Goal: Find specific page/section: Find specific page/section

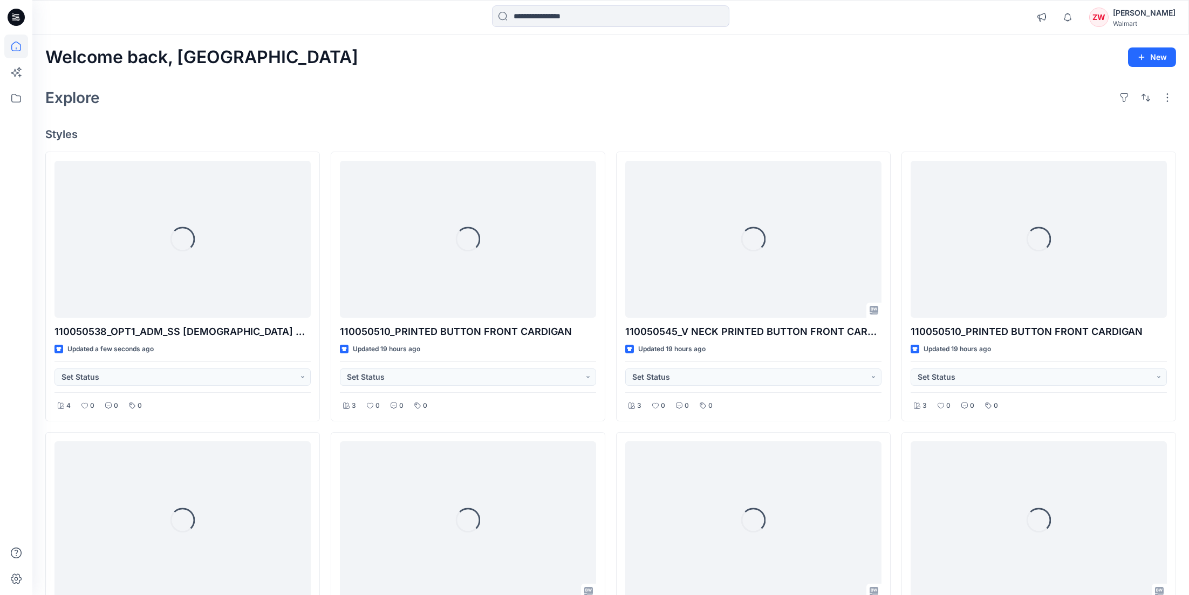
click at [317, 25] on div at bounding box center [176, 17] width 289 height 24
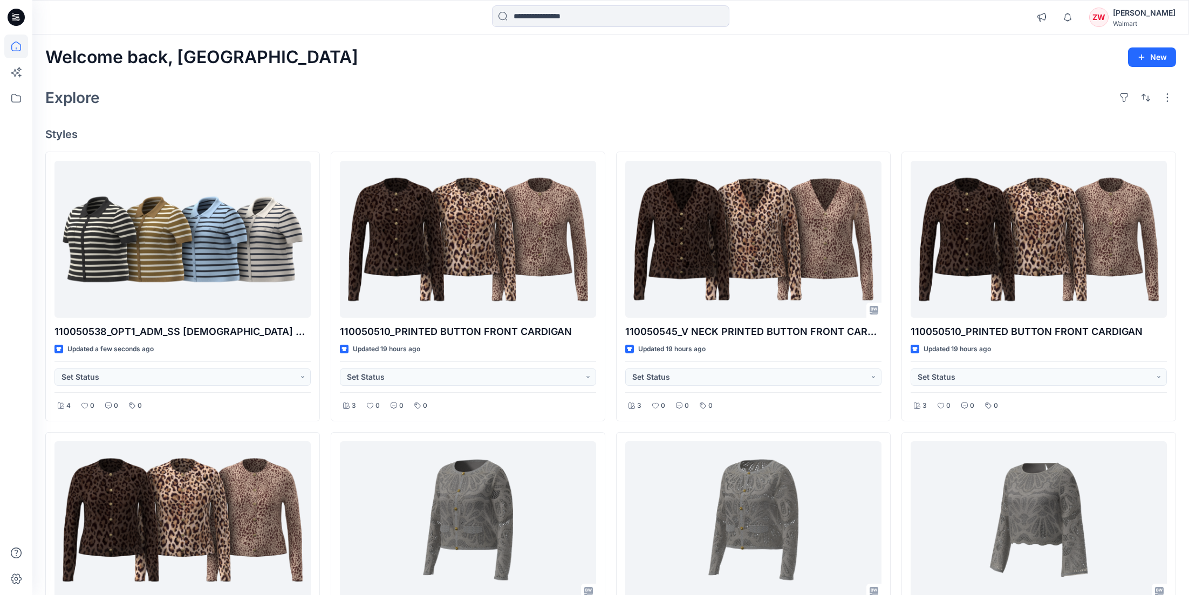
click at [940, 95] on div "Explore" at bounding box center [610, 98] width 1131 height 26
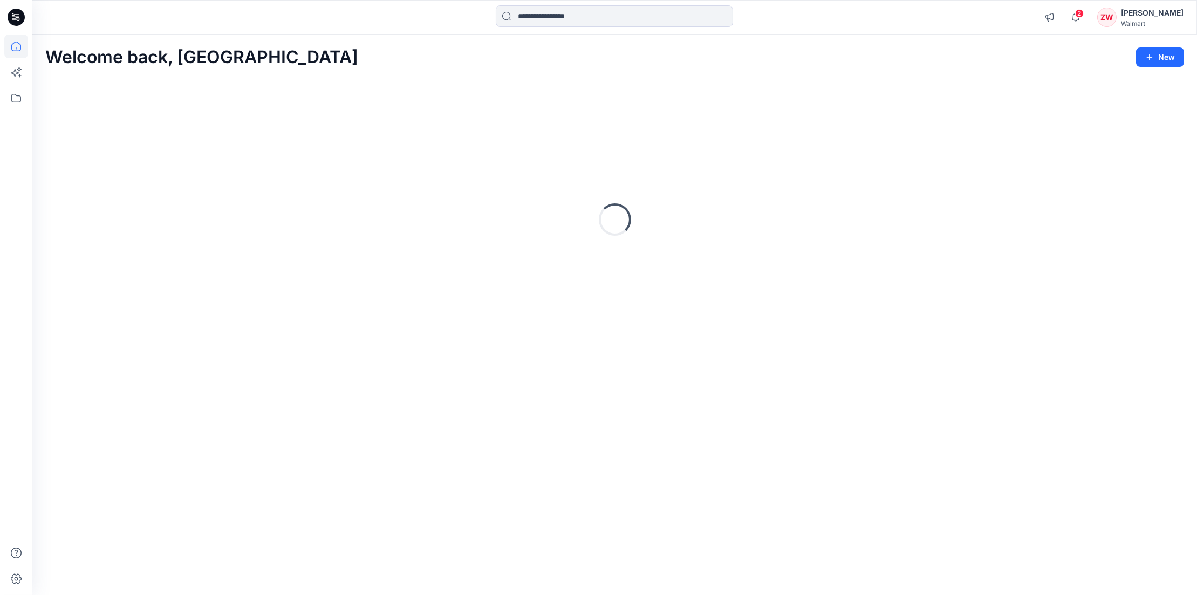
click at [1017, 58] on div "Welcome back, Zhonglin New" at bounding box center [614, 57] width 1139 height 20
click at [1076, 21] on icon "button" at bounding box center [1076, 17] width 21 height 22
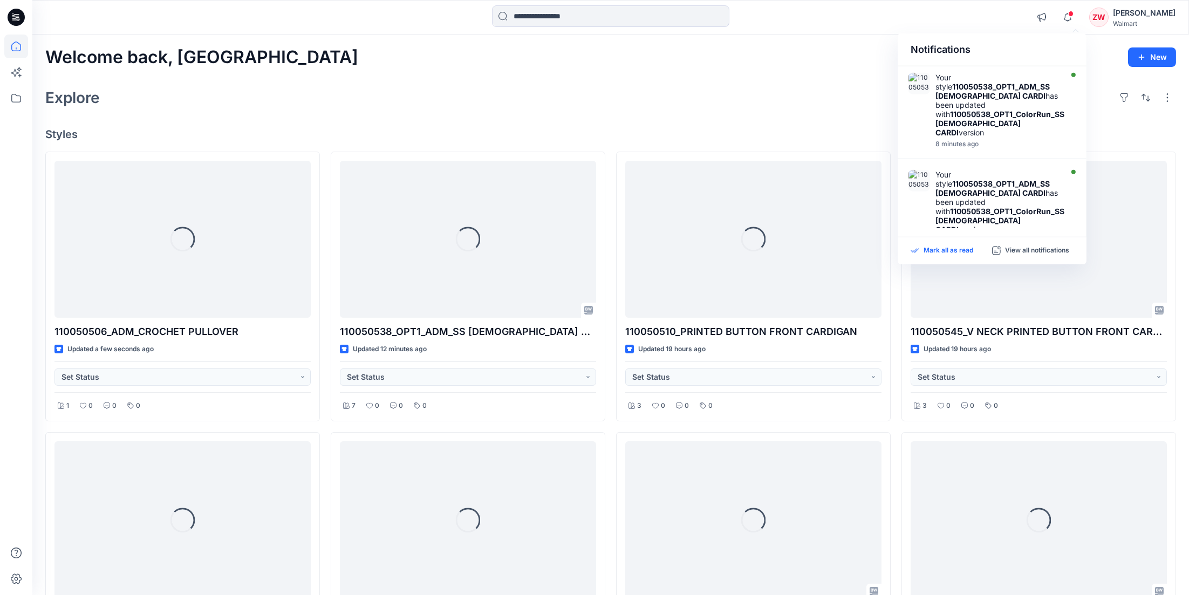
click at [935, 251] on p "Mark all as read" at bounding box center [949, 251] width 50 height 10
click at [730, 44] on div "Welcome back, Zhonglin New Explore Styles Loading... 110050506_ADM_CROCHET PULL…" at bounding box center [610, 535] width 1157 height 1000
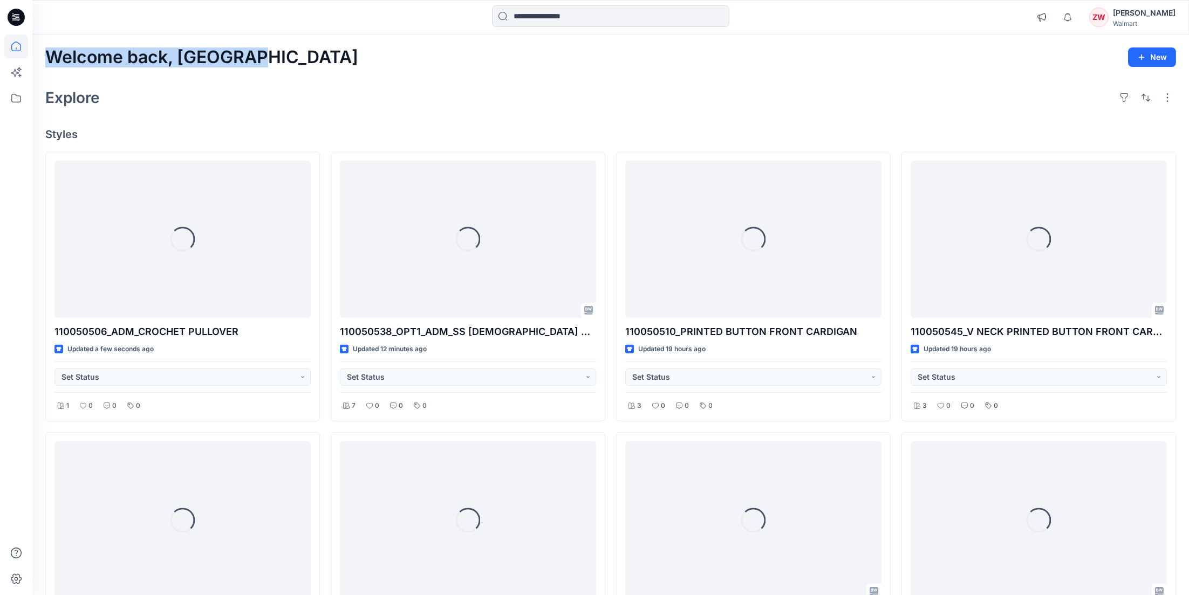
drag, startPoint x: 47, startPoint y: 58, endPoint x: 269, endPoint y: 59, distance: 222.3
click at [269, 59] on div "Welcome back, Zhonglin New" at bounding box center [610, 57] width 1131 height 20
drag, startPoint x: 269, startPoint y: 59, endPoint x: 248, endPoint y: 60, distance: 21.6
click at [248, 60] on h2 "Welcome back, [GEOGRAPHIC_DATA]" at bounding box center [201, 57] width 313 height 20
click at [250, 57] on h2 "Welcome back, [GEOGRAPHIC_DATA]" at bounding box center [201, 57] width 313 height 20
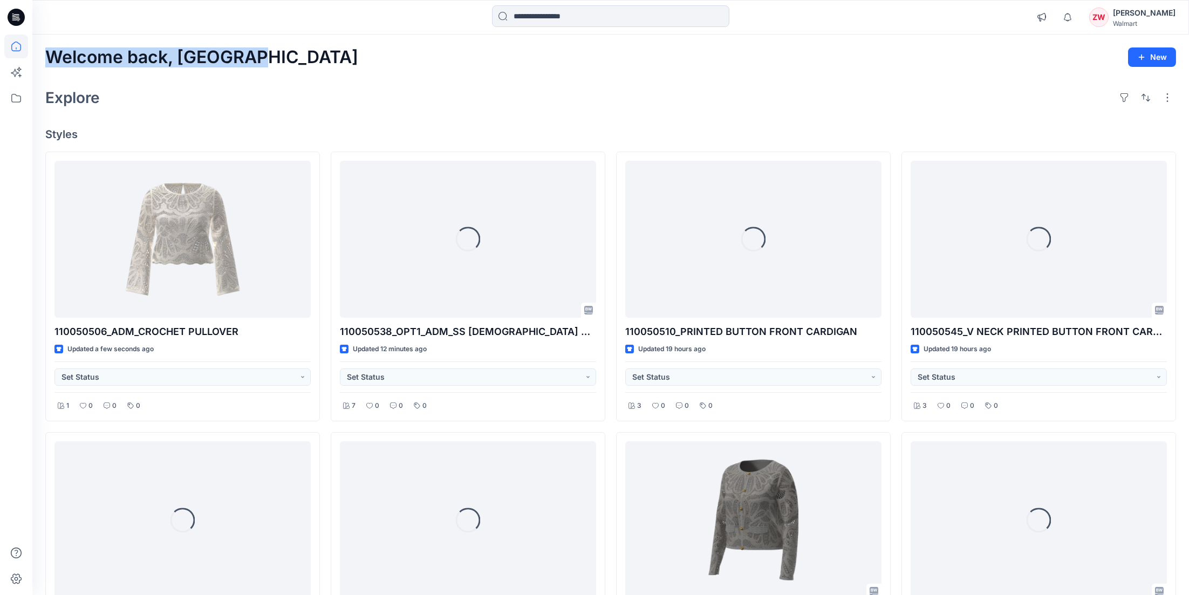
drag, startPoint x: 246, startPoint y: 56, endPoint x: 45, endPoint y: 62, distance: 200.8
click at [45, 62] on h2 "Welcome back, [GEOGRAPHIC_DATA]" at bounding box center [201, 57] width 313 height 20
drag, startPoint x: 45, startPoint y: 62, endPoint x: 108, endPoint y: 101, distance: 73.7
click at [107, 101] on div "Explore" at bounding box center [610, 98] width 1131 height 26
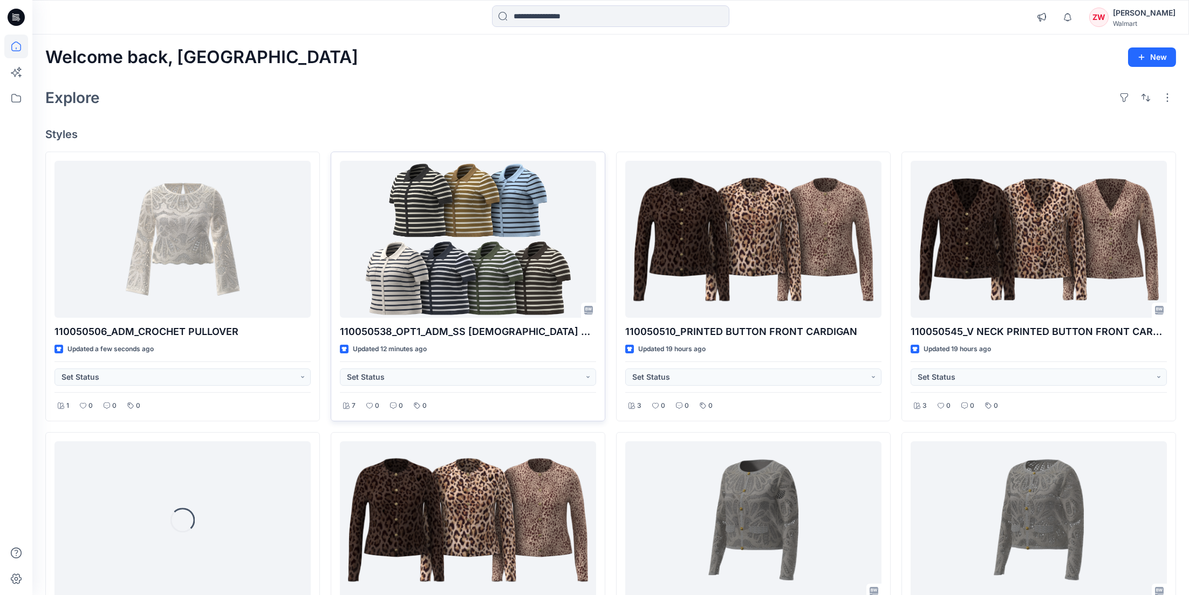
click at [475, 112] on div "Welcome back, Zhonglin New Explore Styles 110050506_ADM_CROCHET PULLOVER Update…" at bounding box center [610, 535] width 1157 height 1000
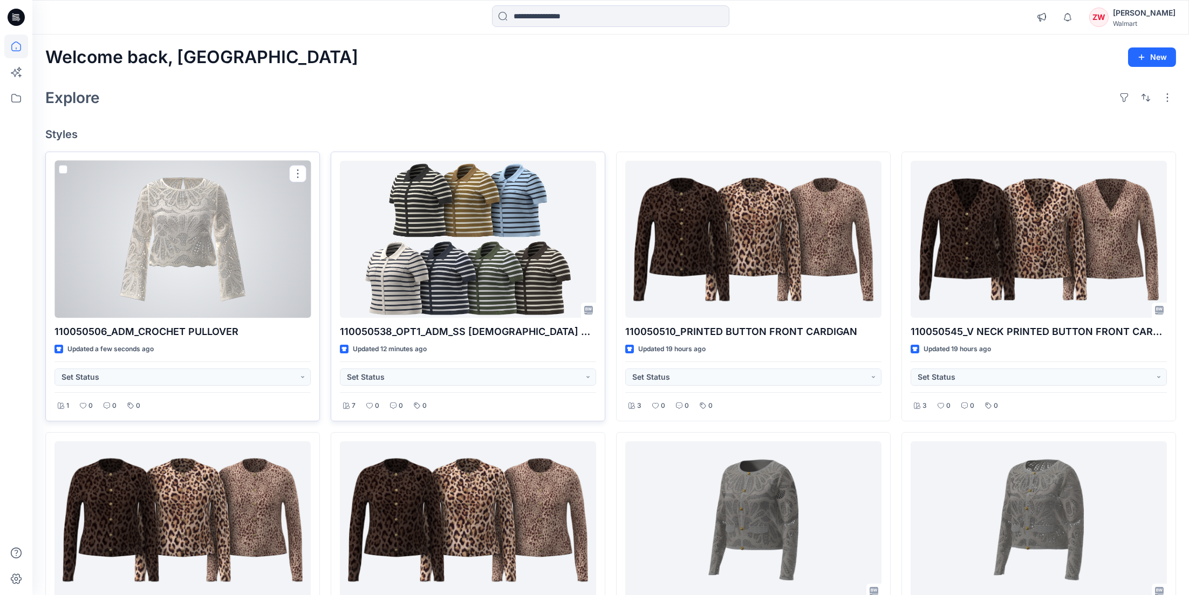
click at [232, 239] on div at bounding box center [183, 240] width 256 height 158
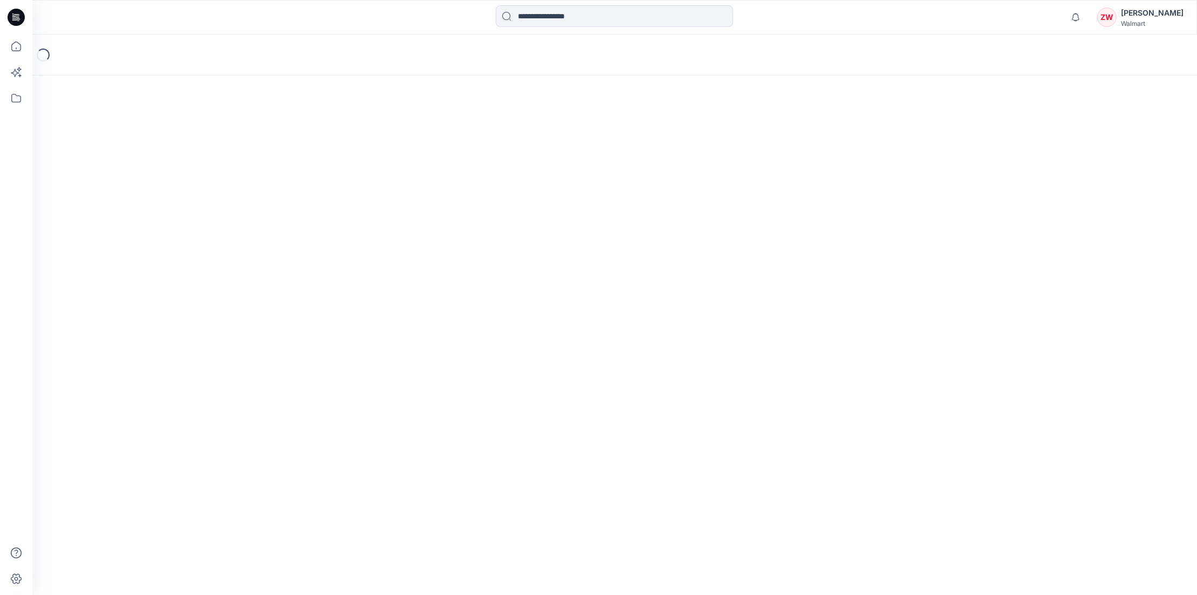
click at [831, 39] on div "Loading..." at bounding box center [614, 55] width 1165 height 41
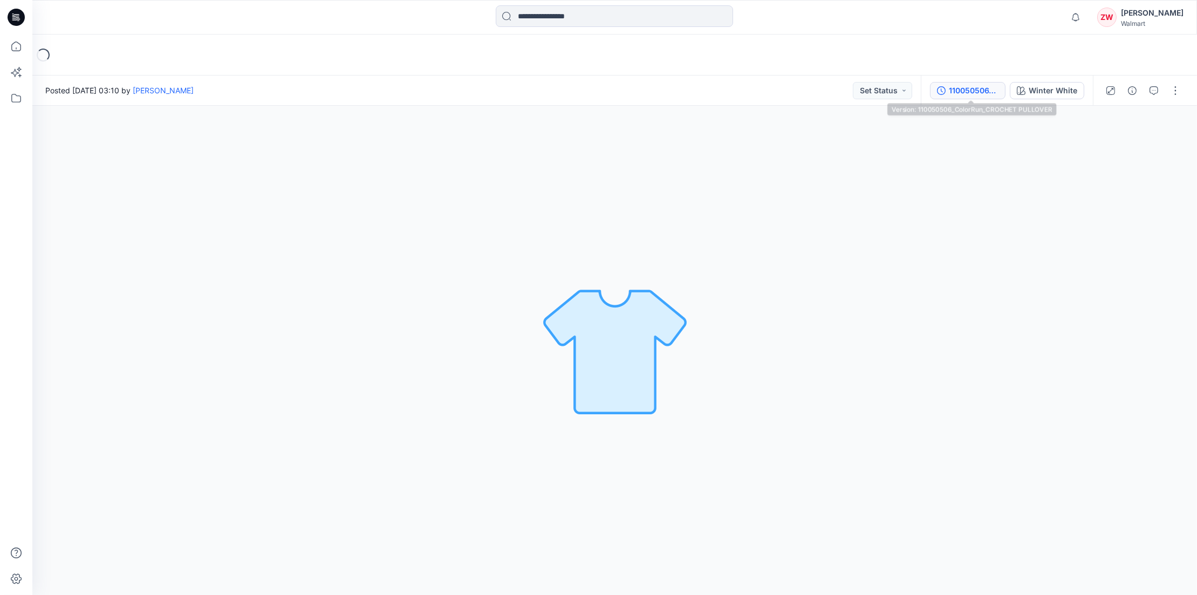
click at [980, 89] on div "110050506_ColorRun_CROCHET PULLOVER" at bounding box center [974, 91] width 50 height 12
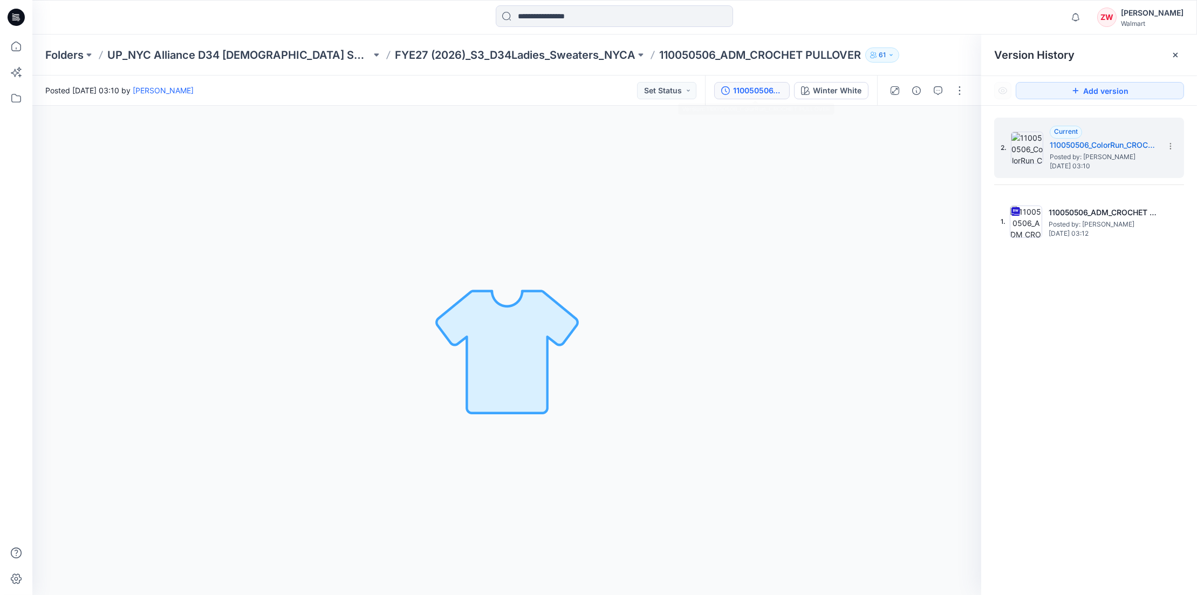
click at [1009, 289] on div "2. Current 110050506_ColorRun_CROCHET PULLOVER Posted by: Zhonglin Wang Thursda…" at bounding box center [1090, 358] width 216 height 505
click at [455, 56] on p "FYE27 (2026)_S3_D34Ladies_Sweaters_NYCA" at bounding box center [515, 54] width 241 height 15
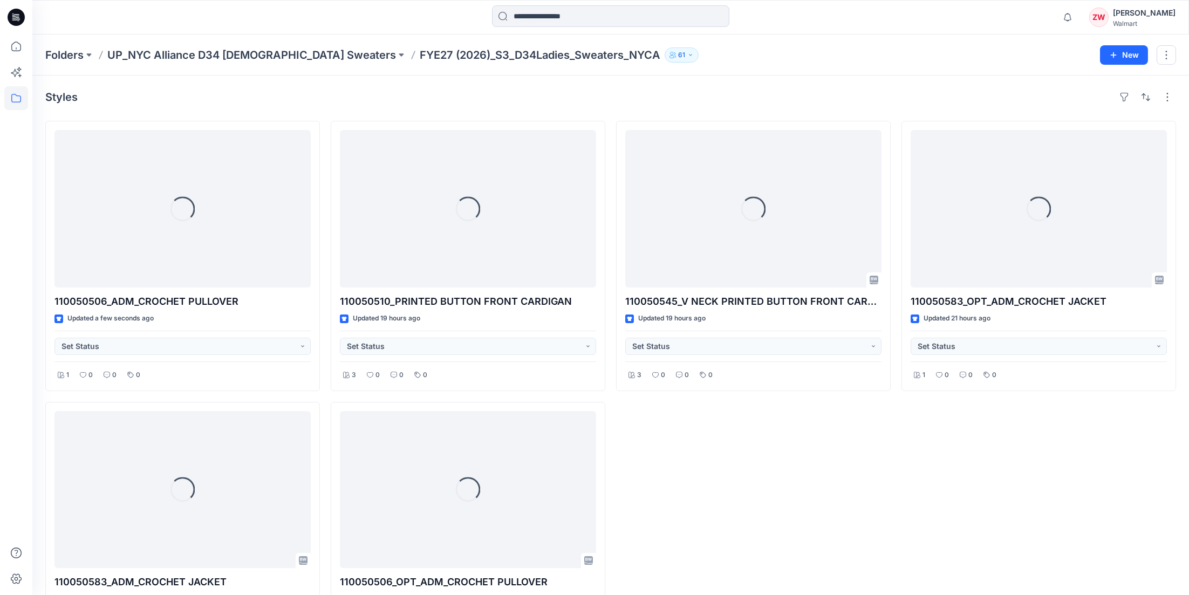
click at [403, 37] on div "Folders UP_NYC Alliance D34 Ladies Sweaters FYE27 (2026)_S3_D34Ladies_Sweaters_…" at bounding box center [610, 55] width 1157 height 41
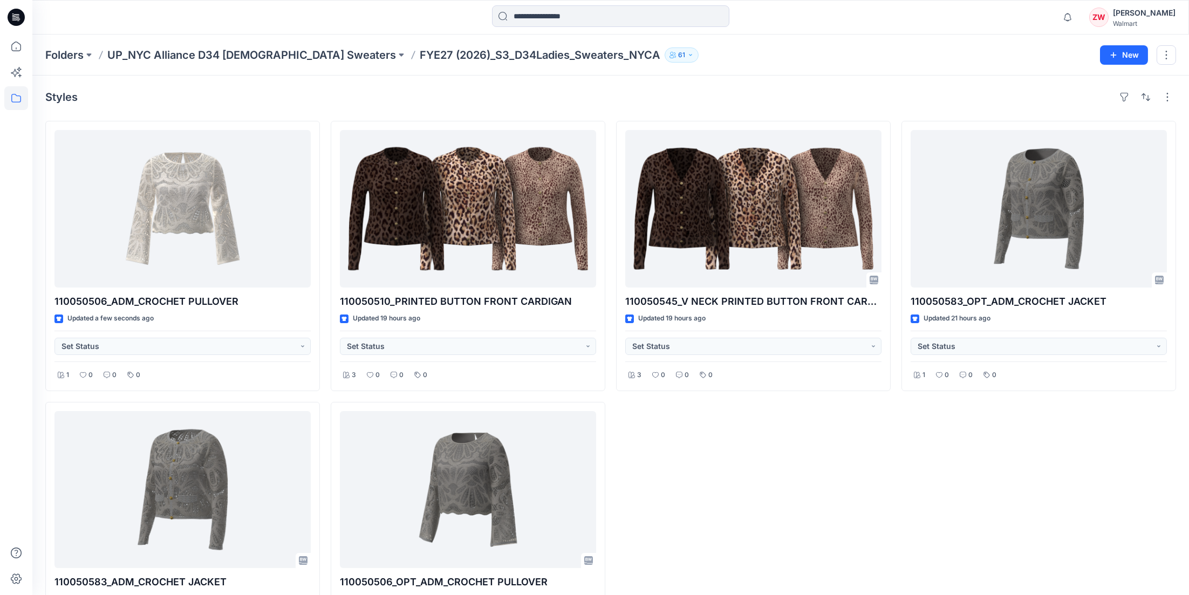
click at [966, 15] on div "Notifications Your style 110050538_OPT1_ADM_SS LADY CARDI has been updated with…" at bounding box center [610, 17] width 1156 height 24
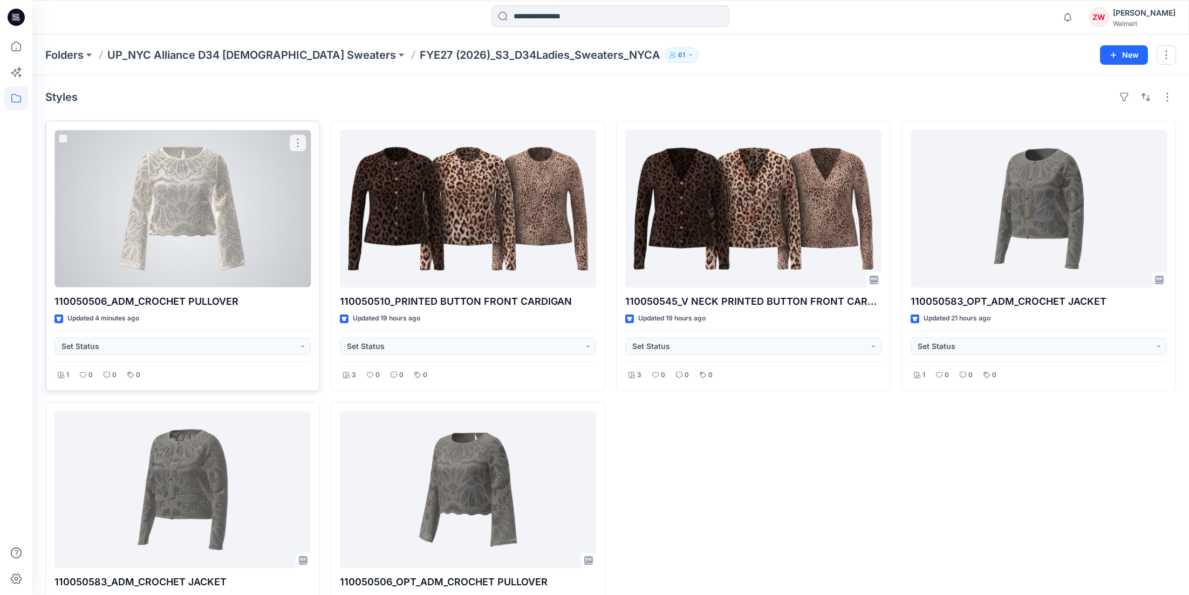
click at [188, 206] on div at bounding box center [183, 209] width 256 height 158
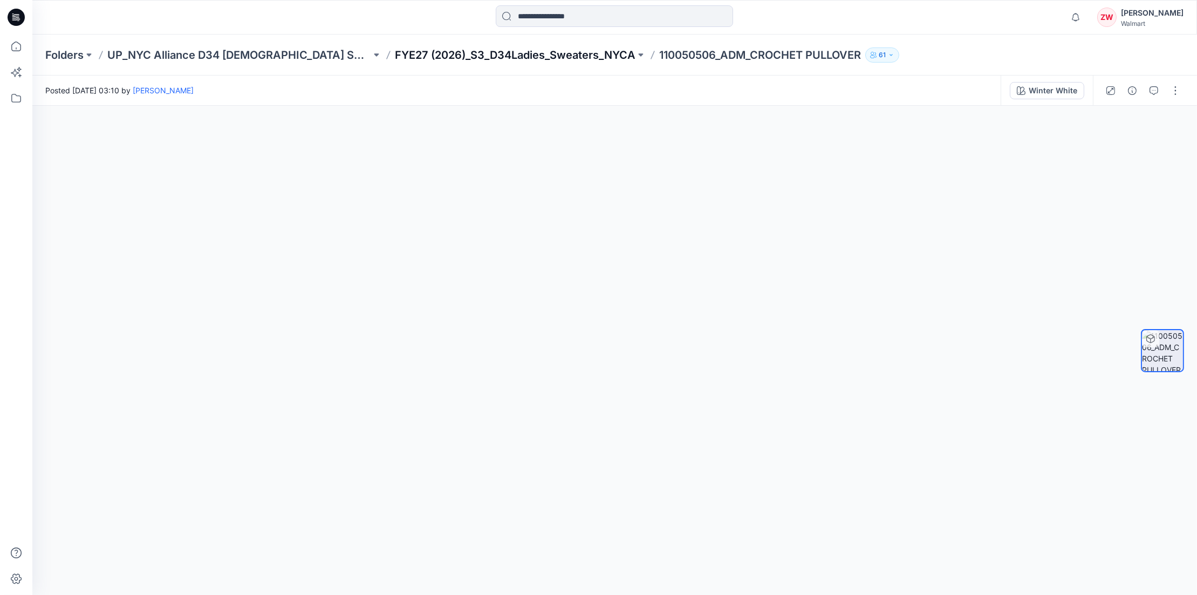
click at [395, 49] on p "FYE27 (2026)_S3_D34Ladies_Sweaters_NYCA" at bounding box center [515, 54] width 241 height 15
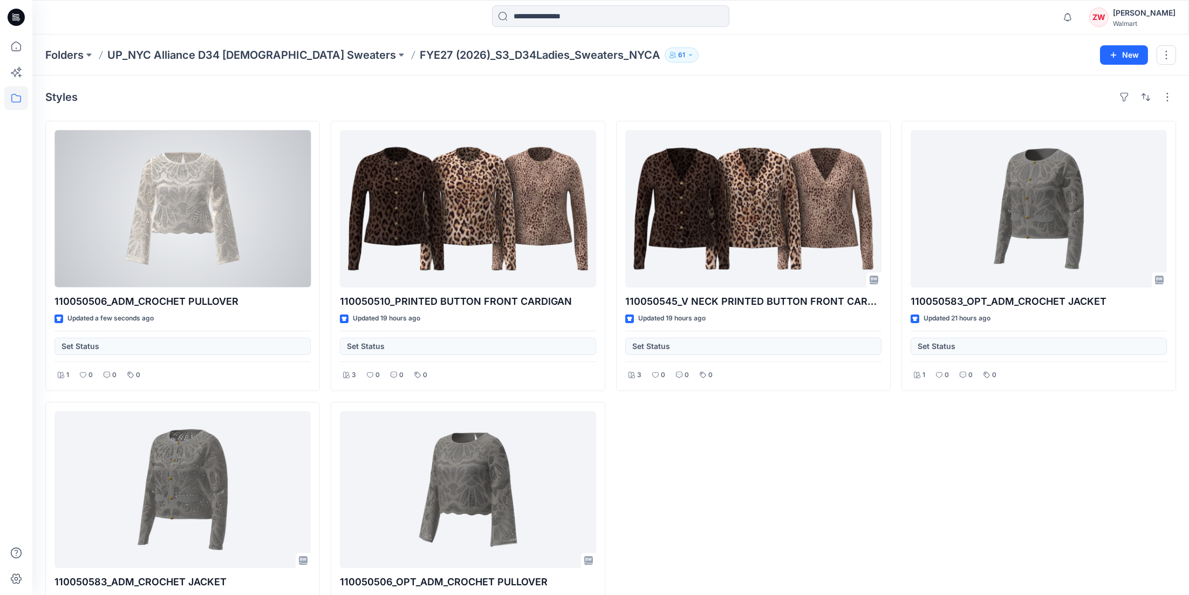
click at [154, 253] on div at bounding box center [183, 209] width 256 height 158
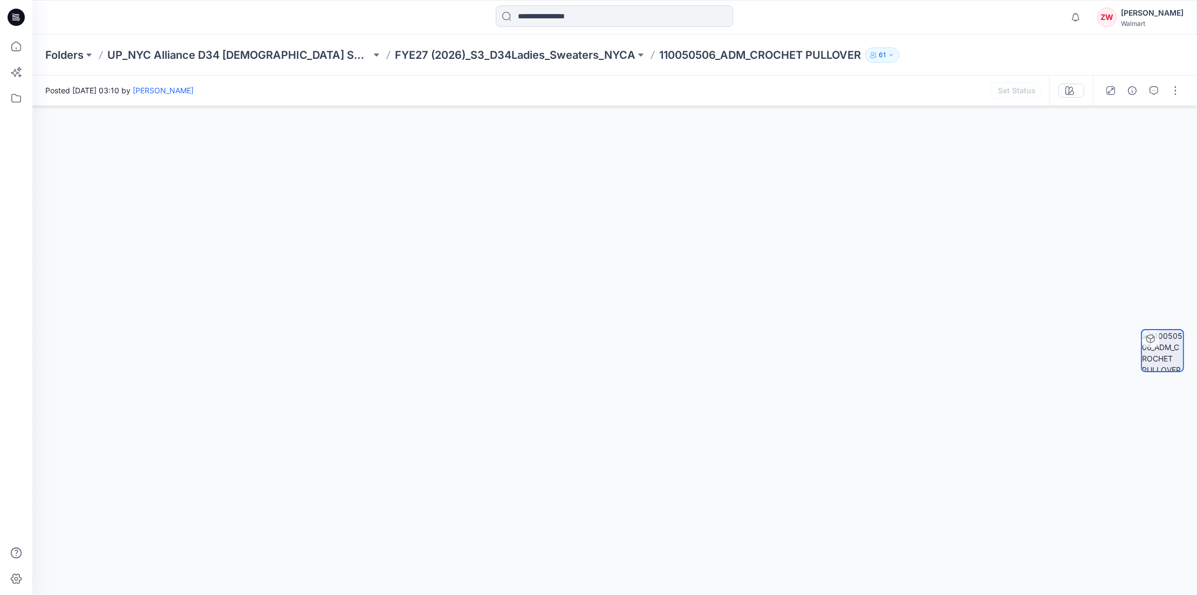
click at [848, 26] on div at bounding box center [615, 17] width 582 height 24
click at [981, 87] on div "110050506_ColorRun_CROCHET PULLOVER" at bounding box center [974, 91] width 50 height 12
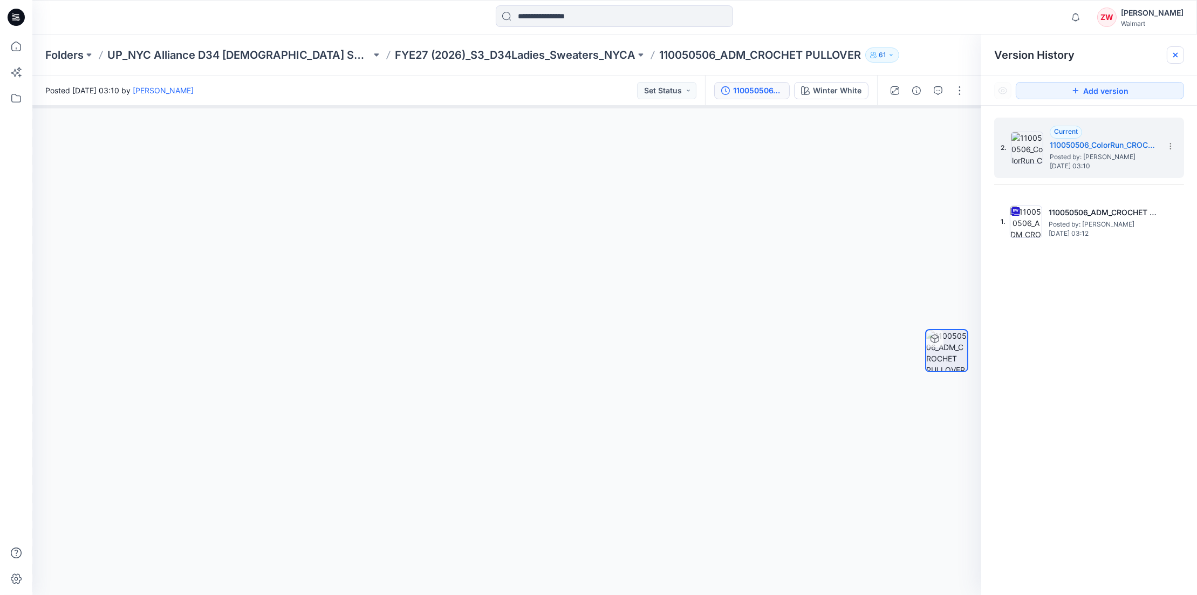
click at [1180, 52] on icon at bounding box center [1176, 55] width 9 height 9
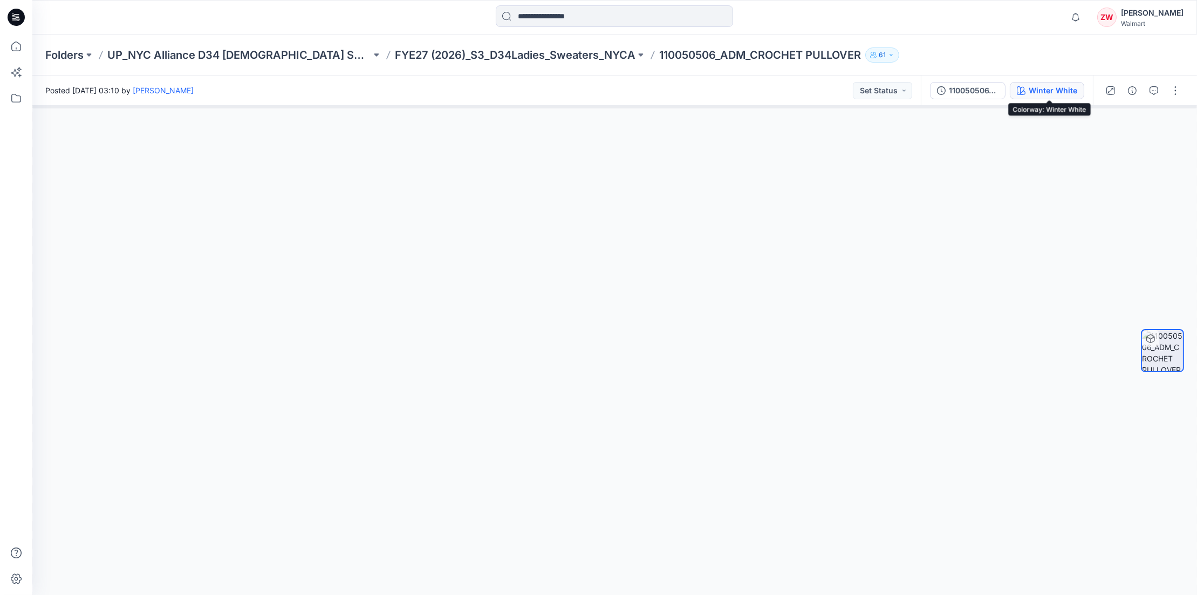
click at [1063, 87] on div "Winter White" at bounding box center [1053, 91] width 49 height 12
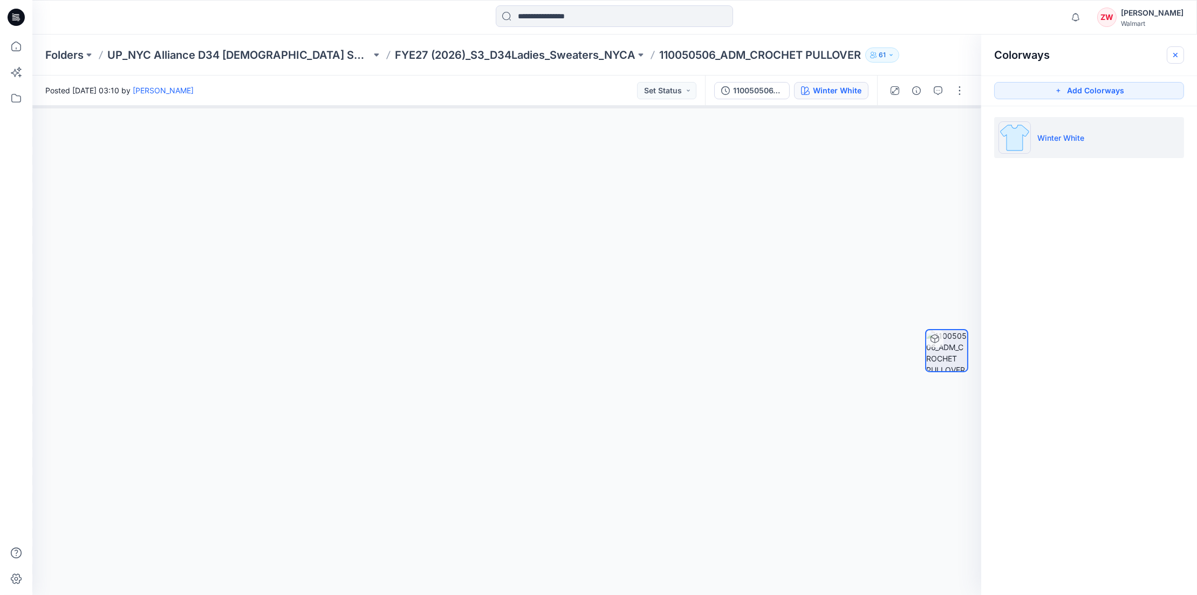
click at [1180, 55] on button "button" at bounding box center [1175, 54] width 17 height 17
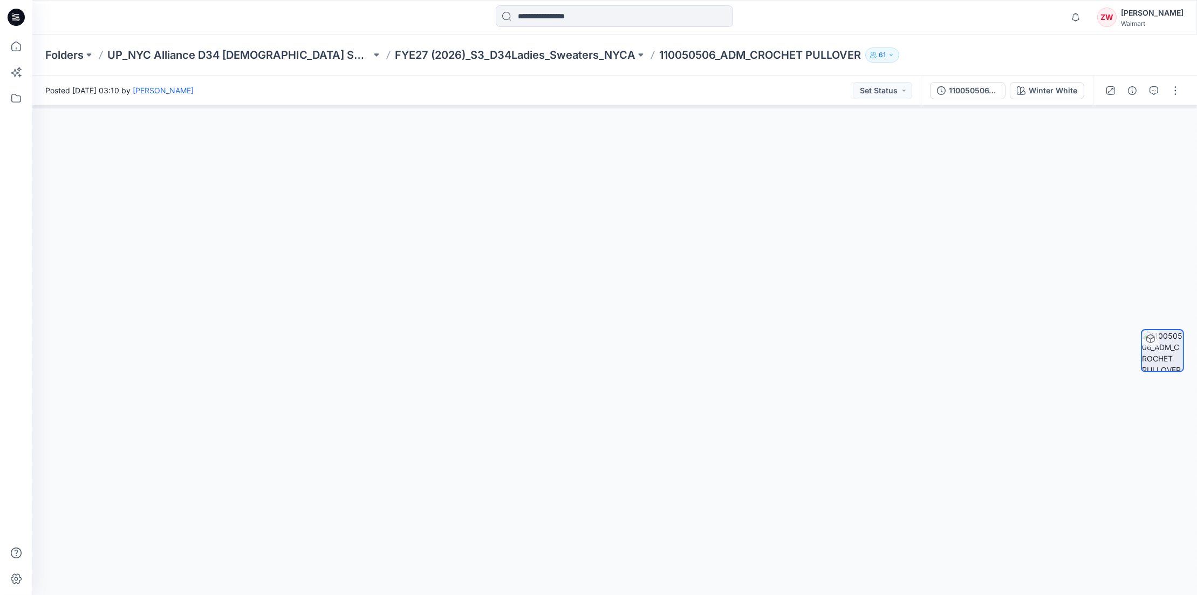
click at [930, 50] on div "Folders UP_NYC Alliance D34 Ladies Sweaters FYE27 (2026)_S3_D34Ladies_Sweaters_…" at bounding box center [572, 54] width 1055 height 15
click at [525, 60] on p "FYE27 (2026)_S3_D34Ladies_Sweaters_NYCA" at bounding box center [515, 54] width 241 height 15
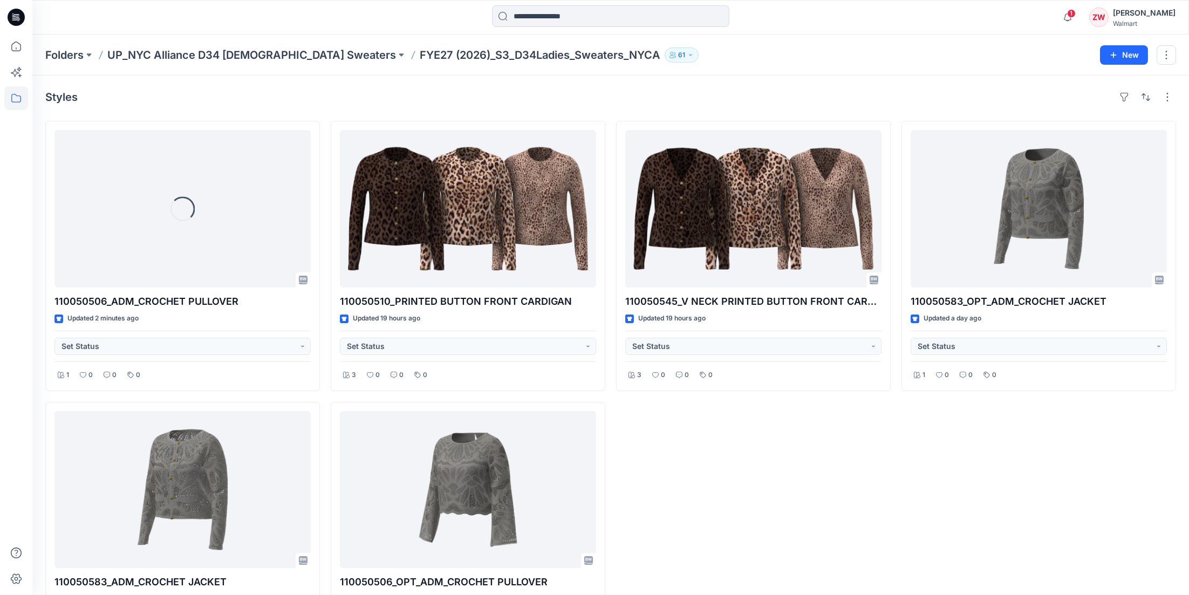
click at [746, 90] on div "Styles" at bounding box center [610, 97] width 1131 height 17
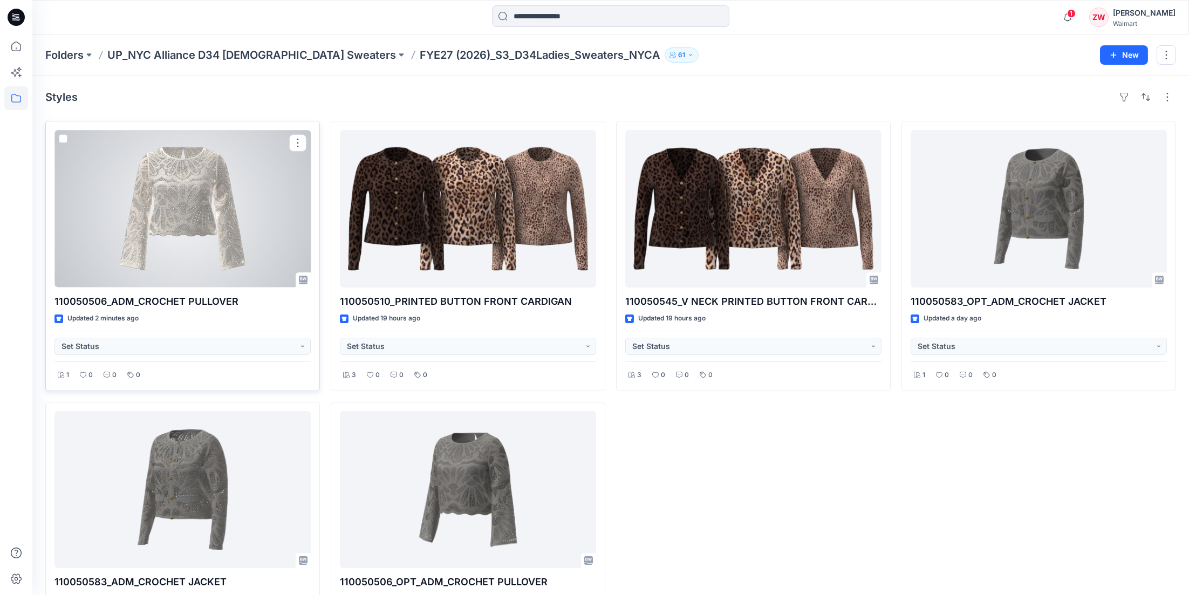
click at [155, 223] on div at bounding box center [183, 209] width 256 height 158
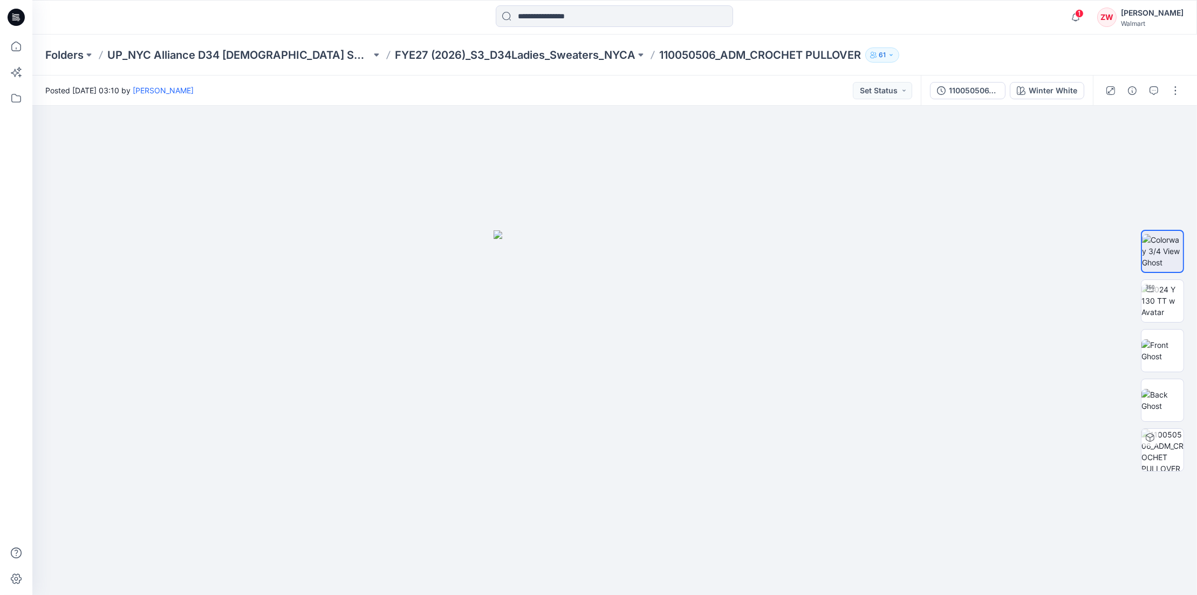
click at [906, 35] on div "Folders UP_NYC Alliance D34 Ladies Sweaters FYE27 (2026)_S3_D34Ladies_Sweaters_…" at bounding box center [614, 55] width 1165 height 41
click at [1046, 93] on div "Winter White" at bounding box center [1053, 91] width 49 height 12
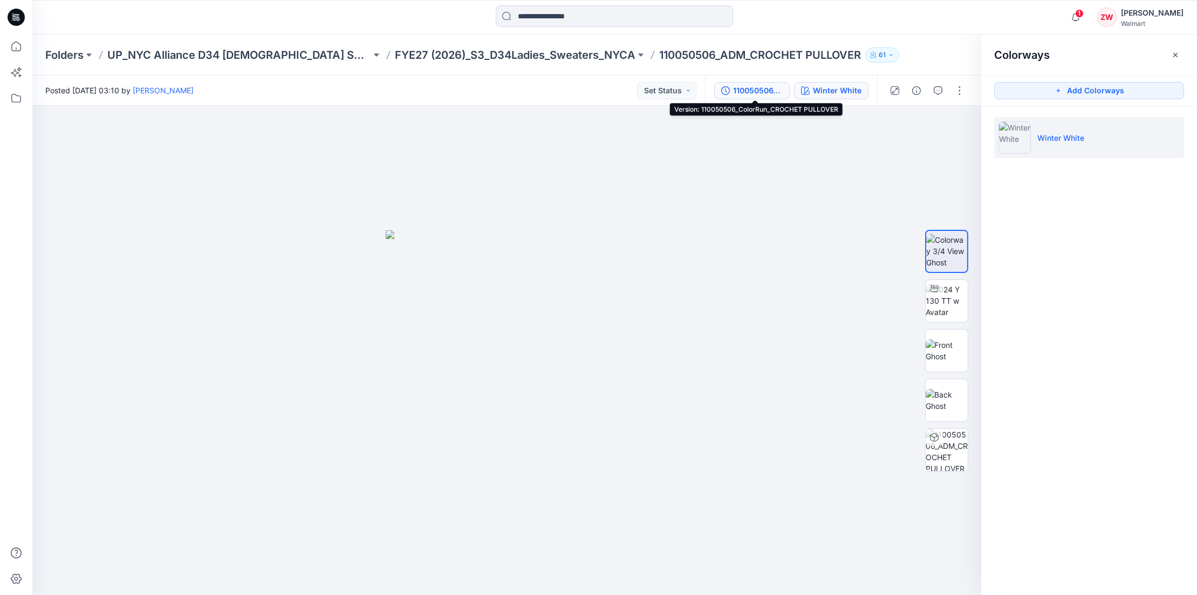
click at [778, 90] on div "110050506_ColorRun_CROCHET PULLOVER" at bounding box center [758, 91] width 50 height 12
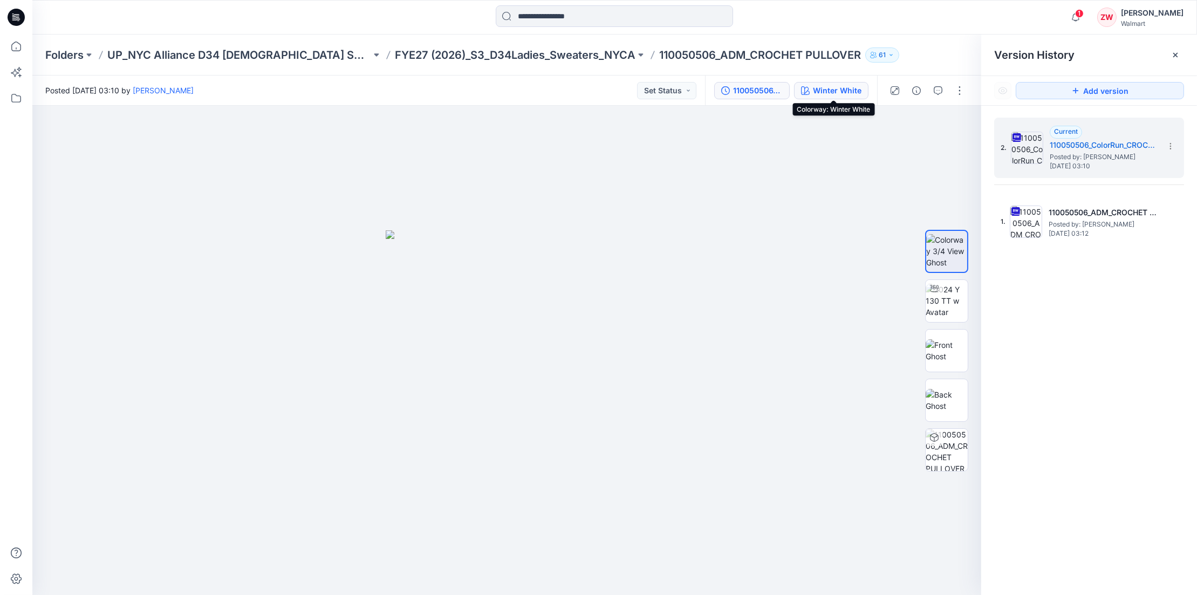
click at [817, 93] on div "Winter White" at bounding box center [837, 91] width 49 height 12
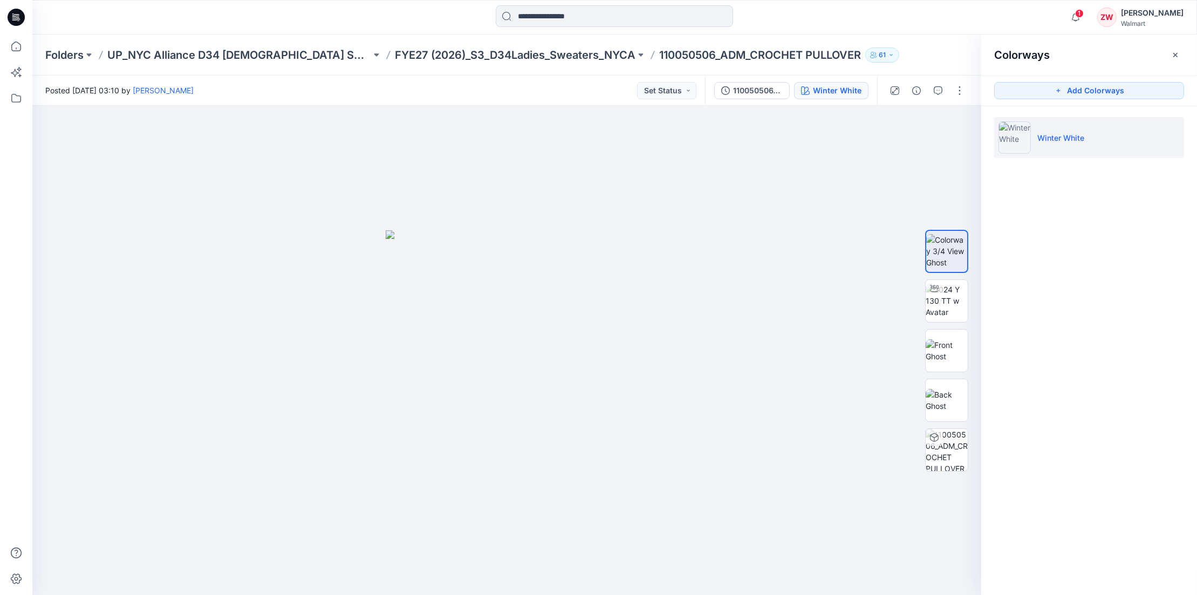
click at [886, 30] on div "1 Notifications Your style 110050538_OPT1_ADM_SS LADY CARDI has been updated wi…" at bounding box center [614, 17] width 1165 height 35
